Goal: Task Accomplishment & Management: Manage account settings

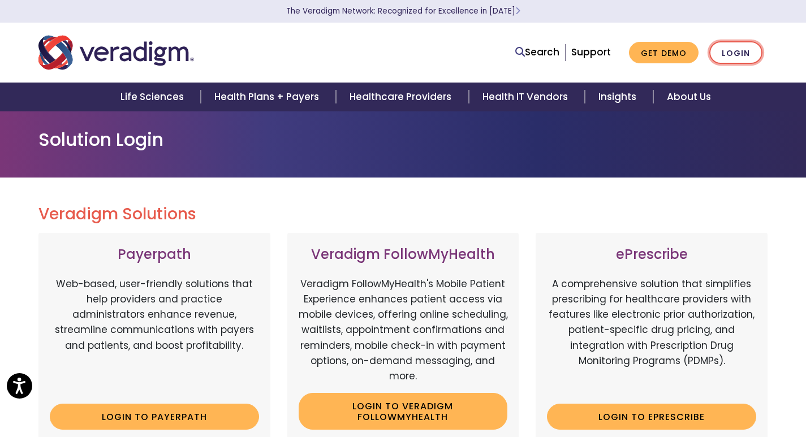
click at [746, 54] on link "Login" at bounding box center [736, 52] width 53 height 23
click at [737, 51] on link "Login" at bounding box center [736, 52] width 53 height 23
click at [731, 53] on link "Login" at bounding box center [736, 52] width 53 height 23
